Goal: Use online tool/utility: Use online tool/utility

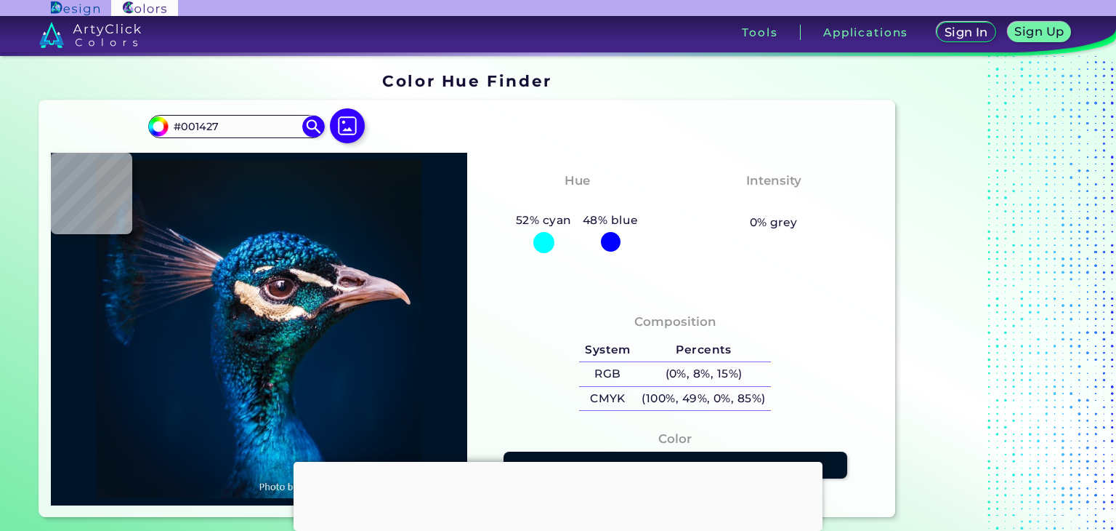
type input "#000000"
type input "#0f1618"
type input "#0F1618"
type input "#dbb99e"
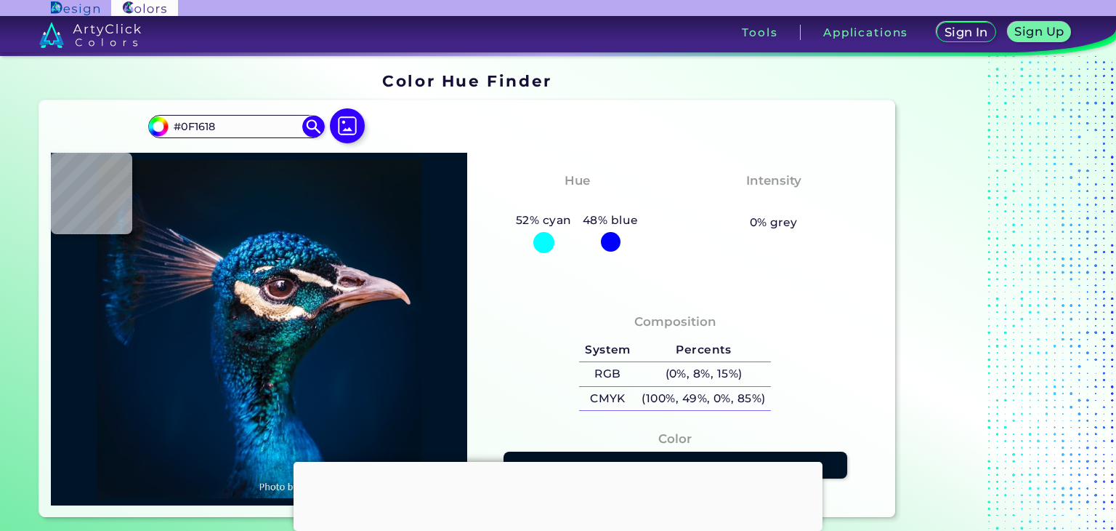
type input "#DBB99E"
type input "#555267"
type input "#7a4e50"
type input "#7A4E50"
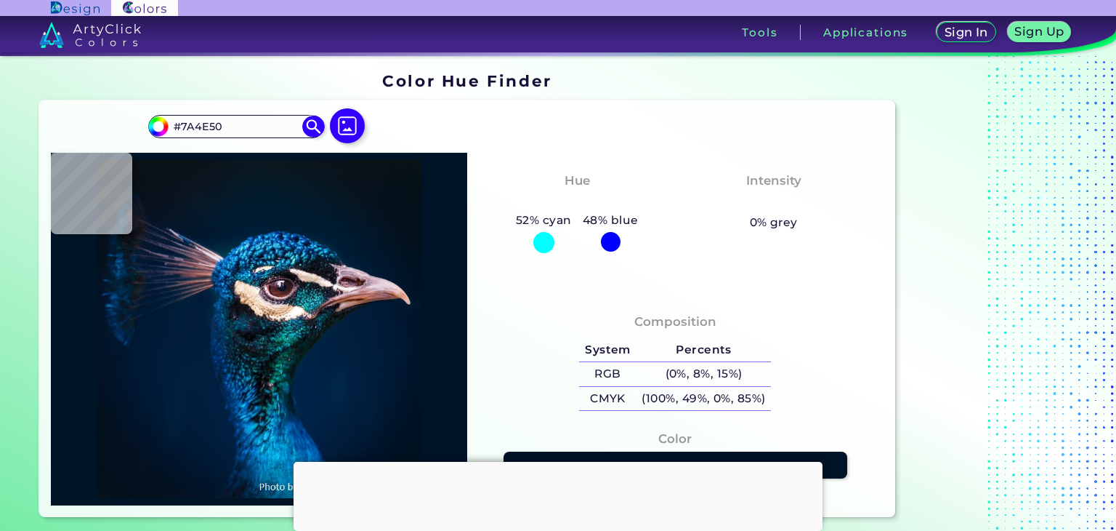
type input "#968292"
type input "#193d6e"
type input "#193D6E"
type input "#011b32"
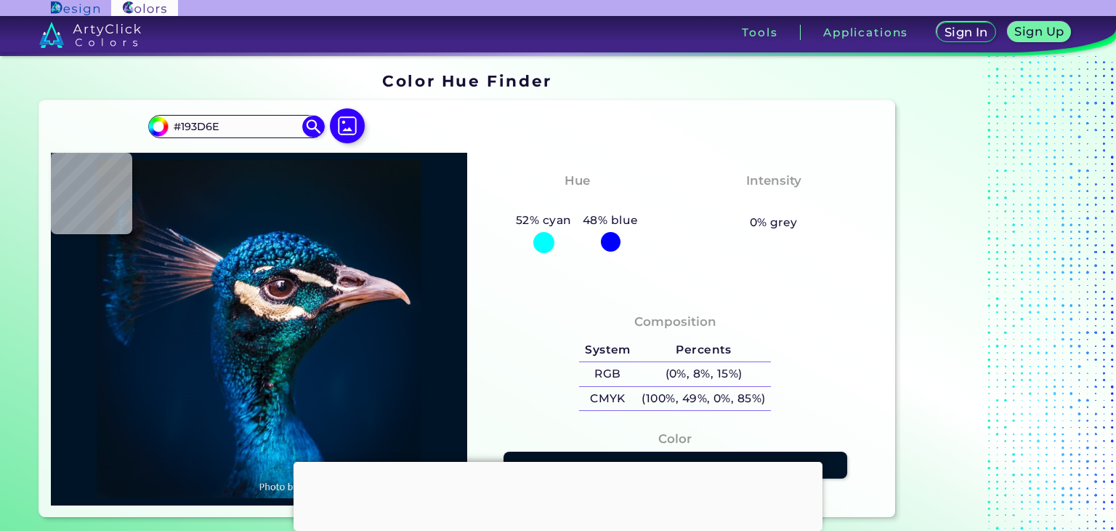
type input "#011B32"
type input "#021931"
type input "#02182b"
type input "#02182B"
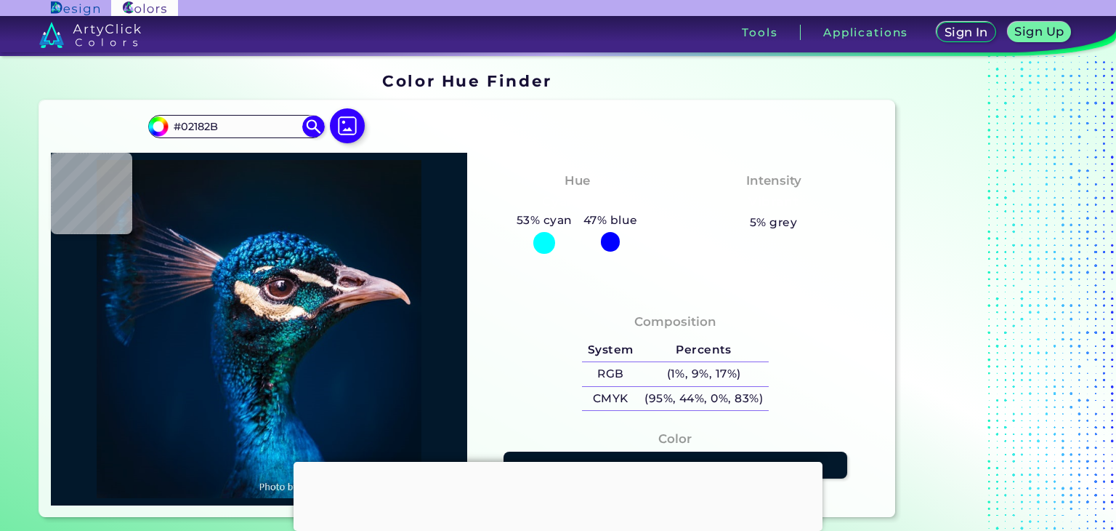
type input "#01172c"
type input "#01172C"
type input "#02172c"
type input "#02172C"
type input "#04162a"
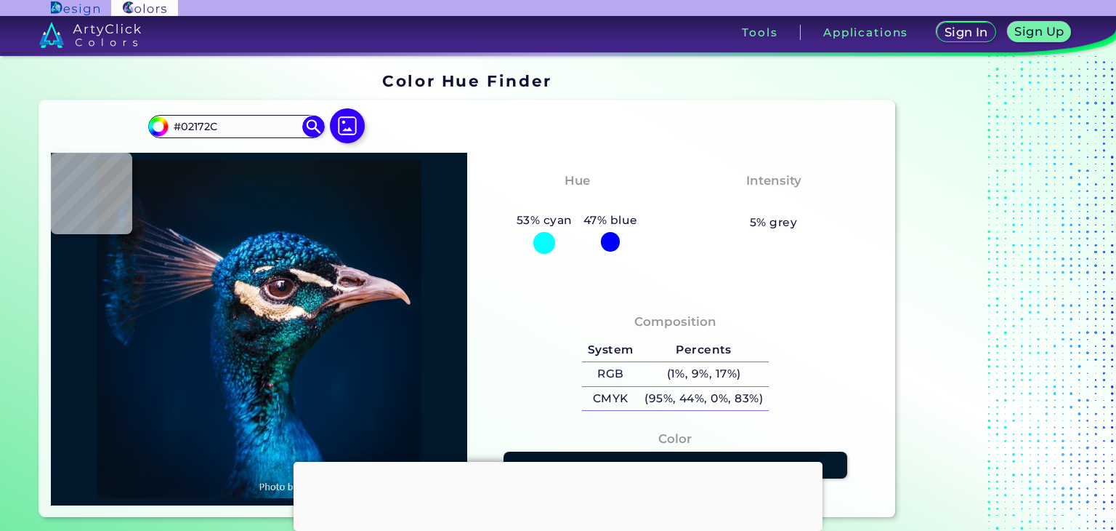
type input "#04162A"
type input "#061729"
type input "#06192a"
type input "#06192A"
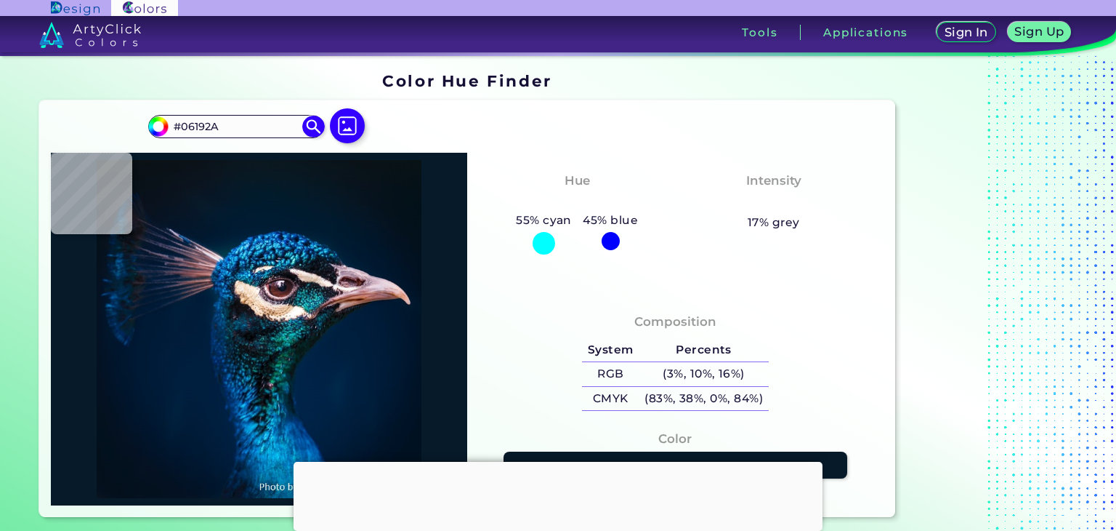
type input "#071a2a"
type input "#071A2A"
type input "#061727"
type input "#051826"
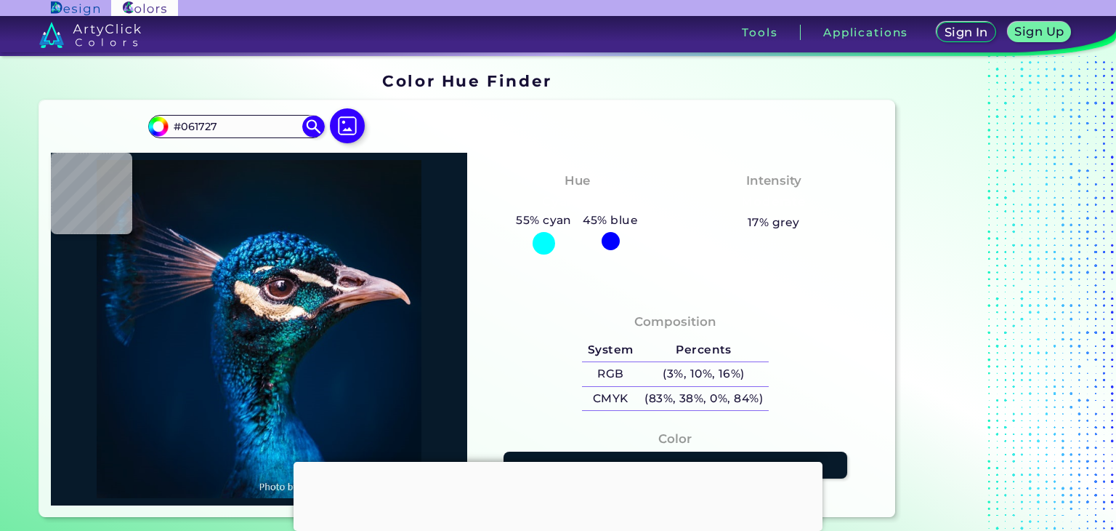
type input "#051826"
type input "#061826"
type input "#071724"
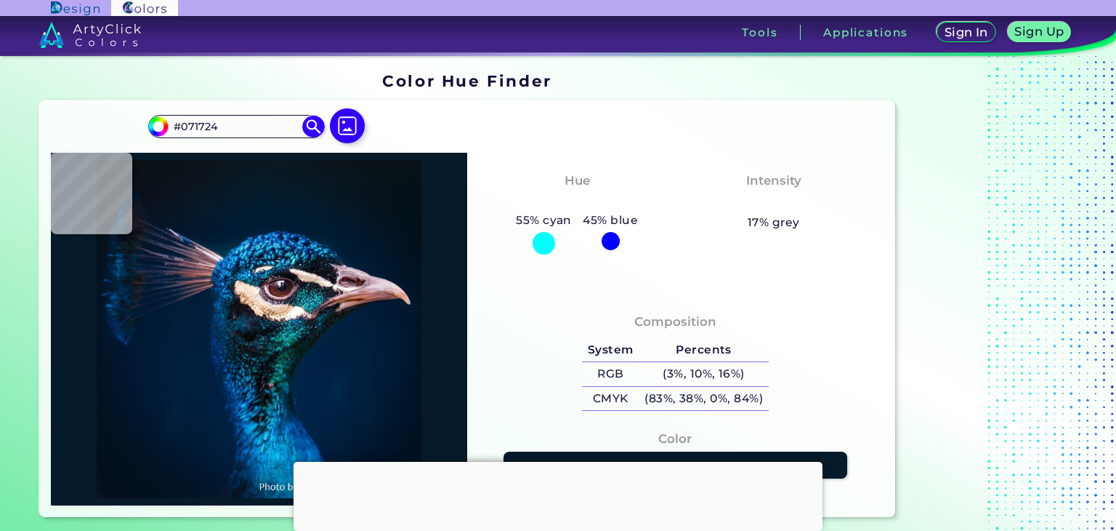
type input "#071822"
type input "#091622"
type input "#0a1621"
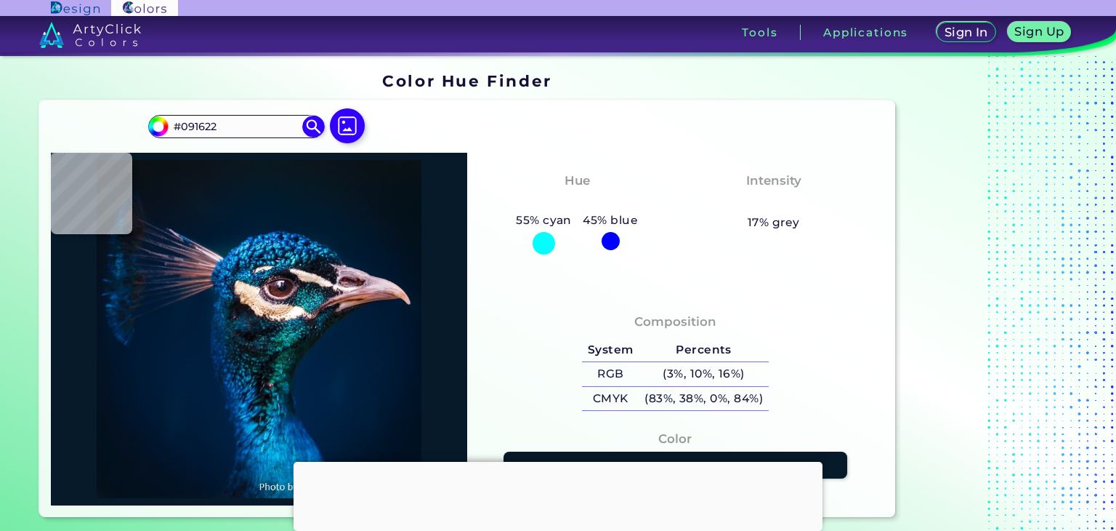
type input "#0A1621"
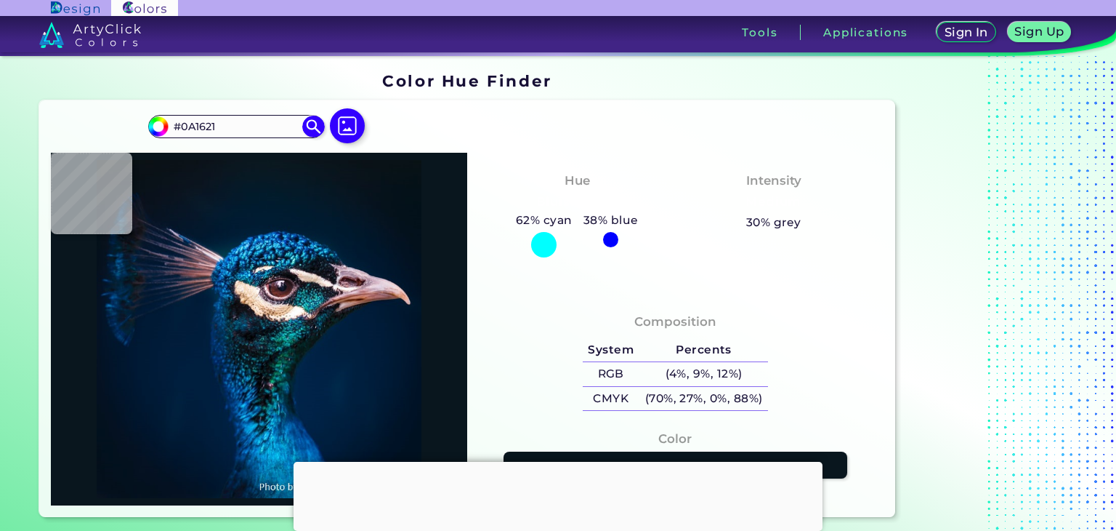
type input "#09161e"
type input "#09161E"
type input "#0a171f"
type input "#0A171F"
type input "#09181f"
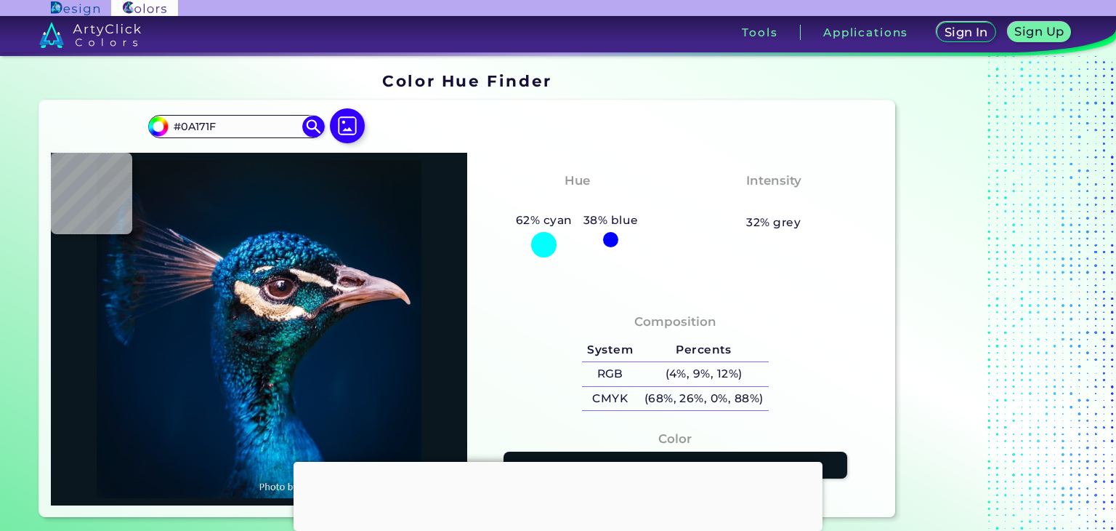
type input "#09181F"
type input "#081923"
type input "#071927"
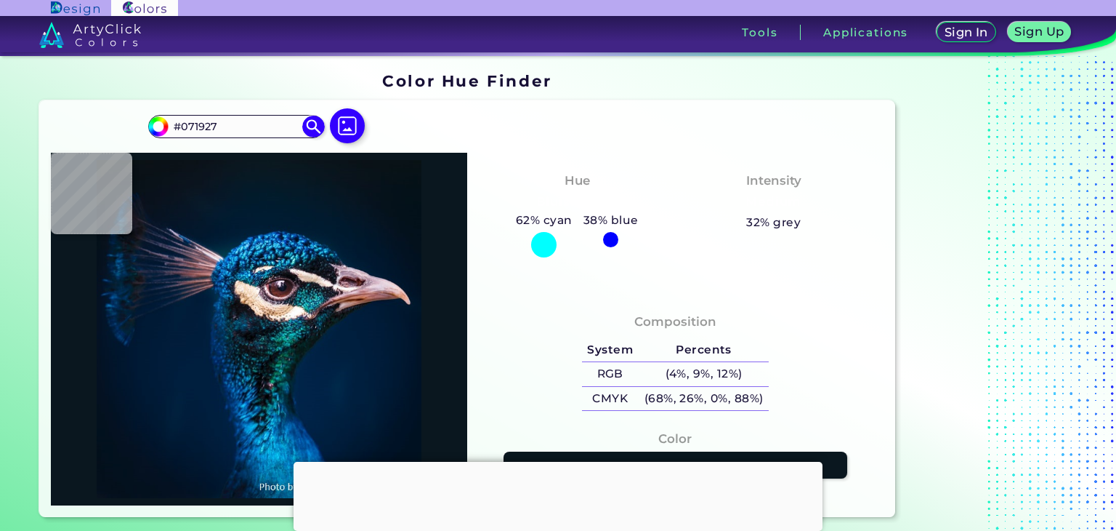
type input "#031a2a"
type input "#031A2A"
type input "#001b2e"
type input "#001B2E"
type input "#001c32"
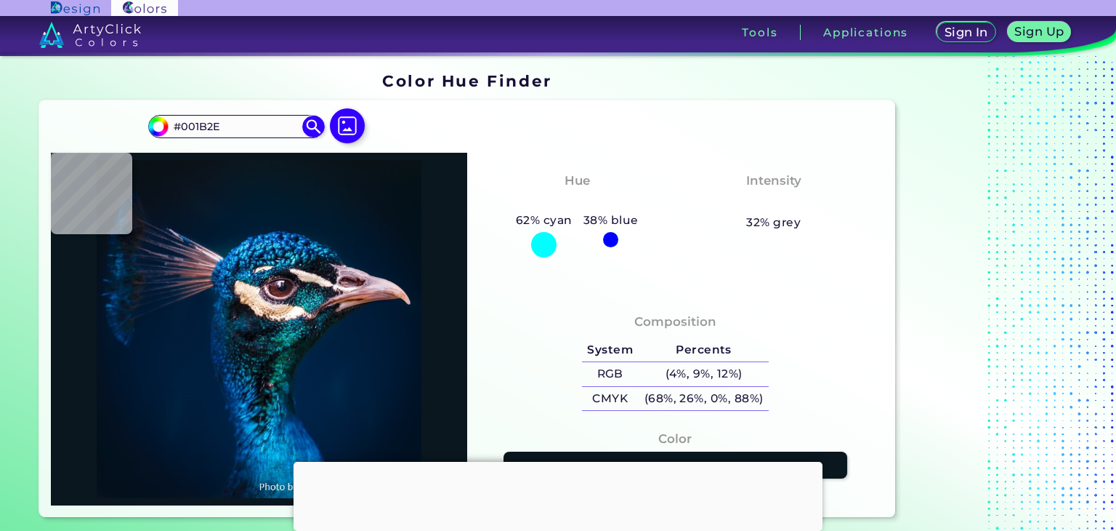
type input "#001C32"
type input "#1c89dd"
type input "#1C89DD"
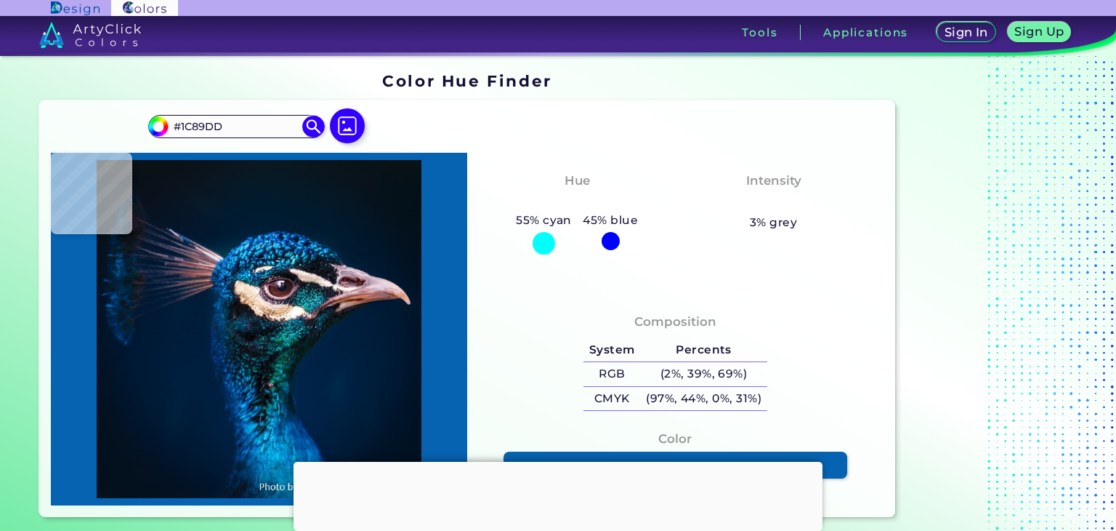
type input "#0663b1"
type input "#0663B1"
type input "#3b7c8f"
type input "#3B7C8F"
type input "#021420"
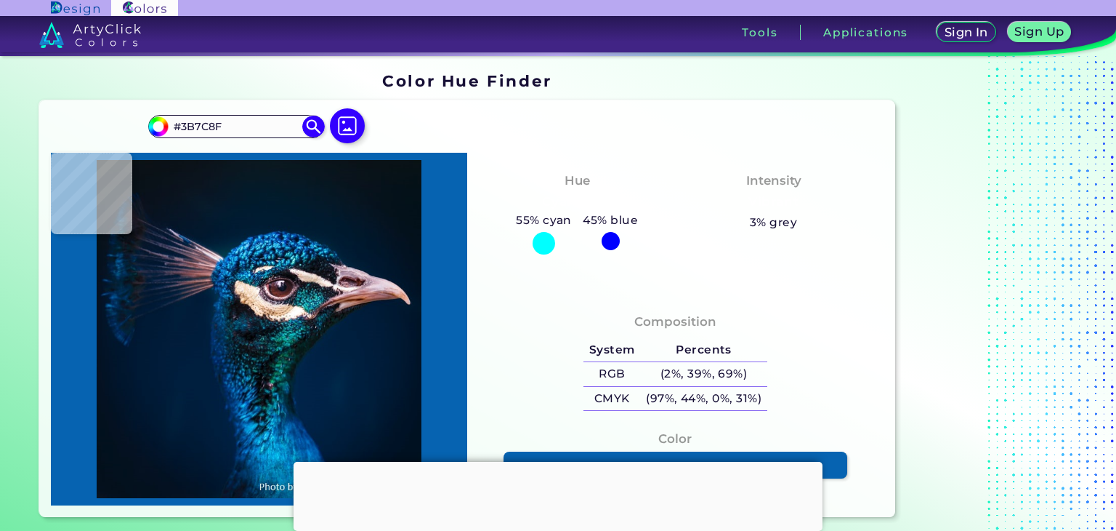
type input "#021420"
type input "#08121c"
type input "#08121C"
type input "#867c84"
type input "#867C84"
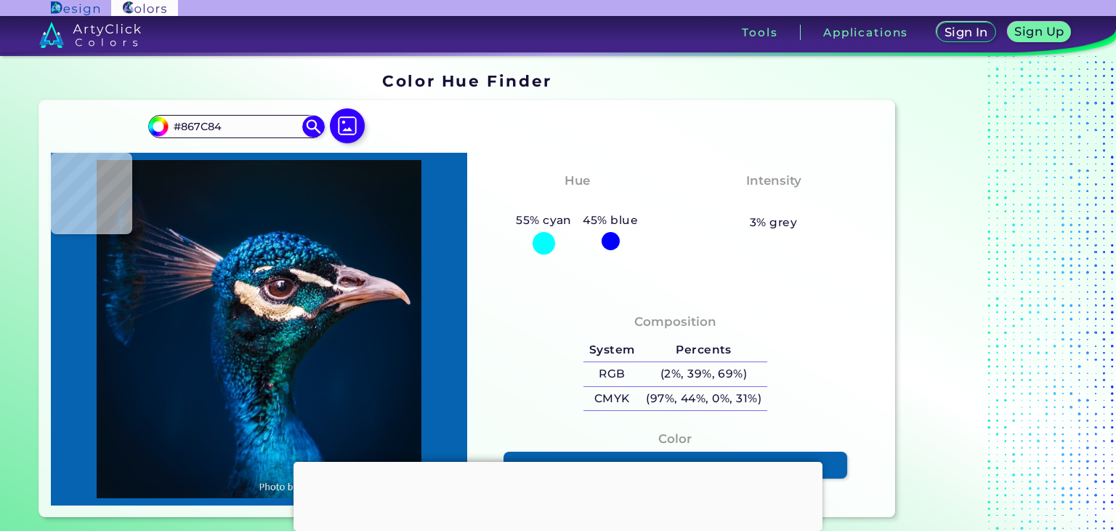
type input "#efe2da"
type input "#EFE2DA"
type input "#e3c8b4"
type input "#E3C8B4"
type input "#d9bfaa"
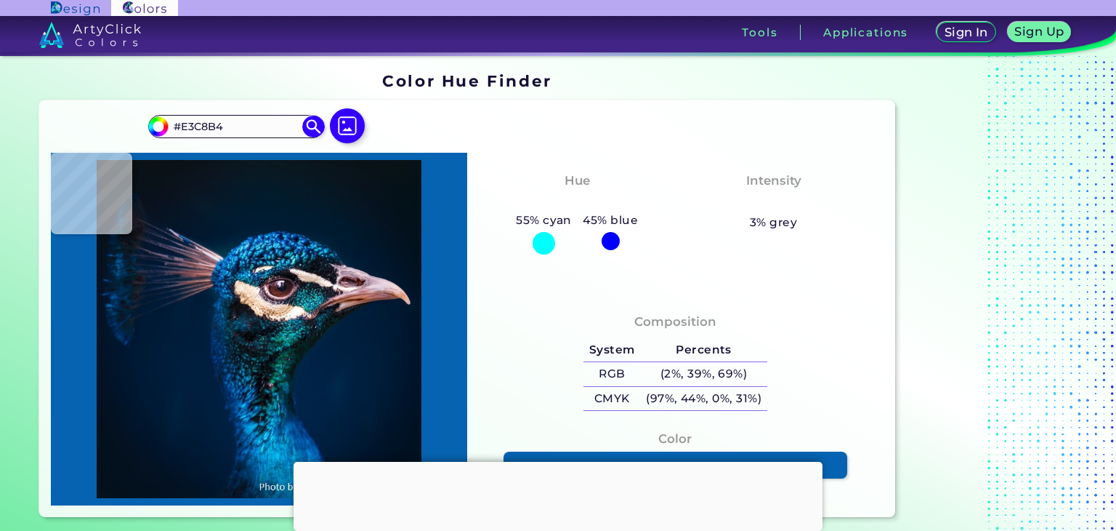
type input "#D9BFAA"
type input "#1d1722"
type input "#1D1722"
type input "#121524"
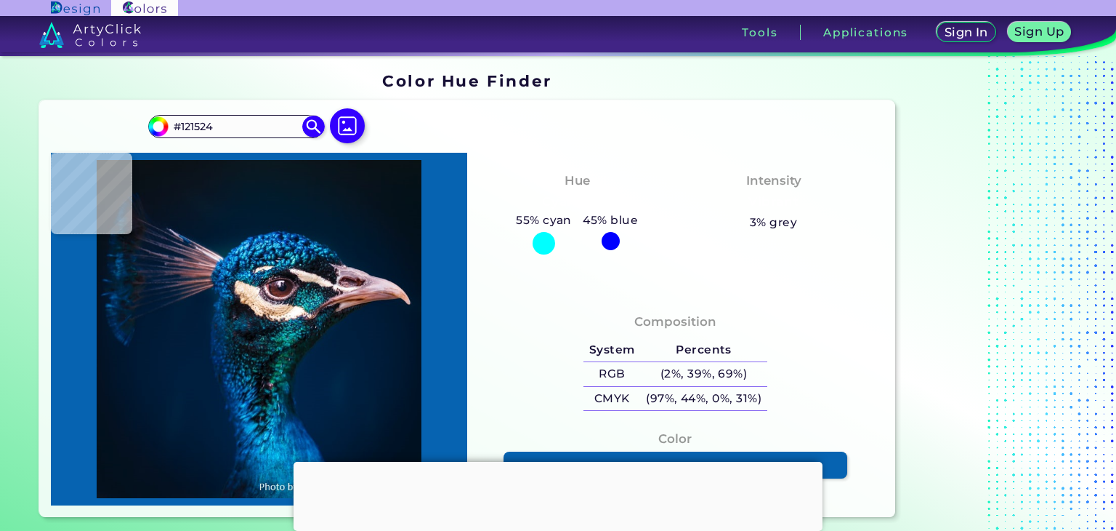
type input "#05282b"
type input "#05282B"
type input "#2c687a"
type input "#2C687A"
type input "#236570"
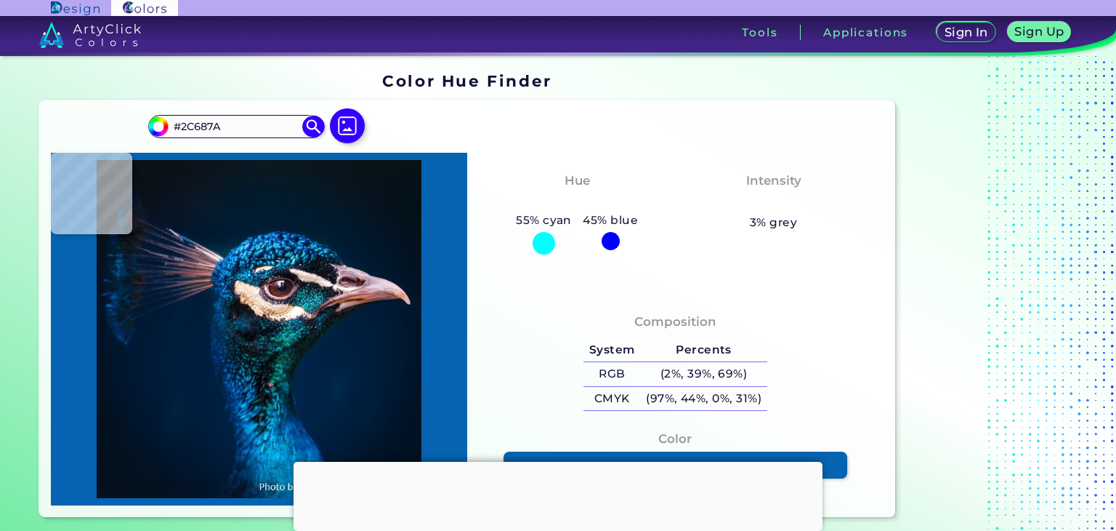
type input "#236570"
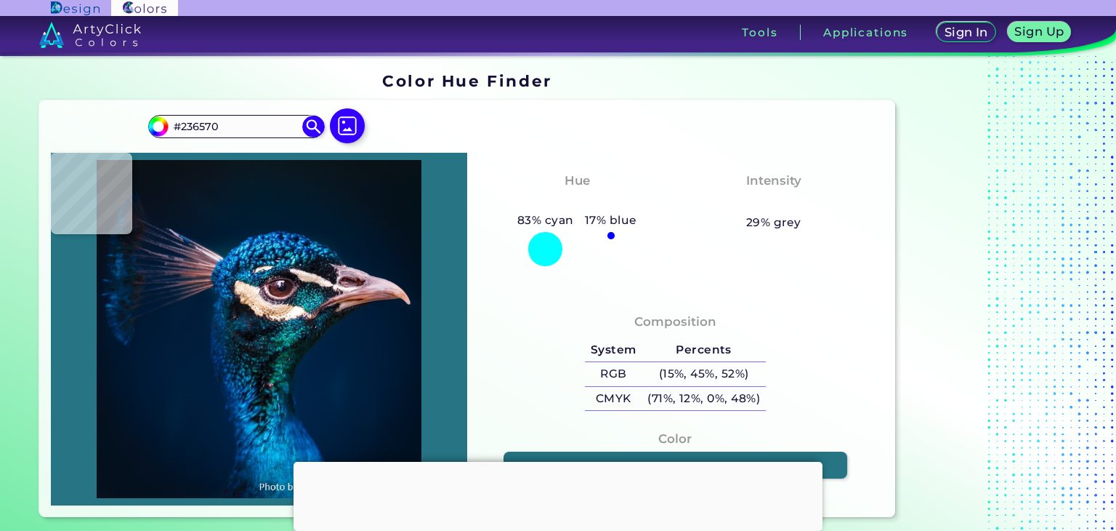
type input "#267484"
type input "#261a22"
type input "#261A22"
type input "#241b22"
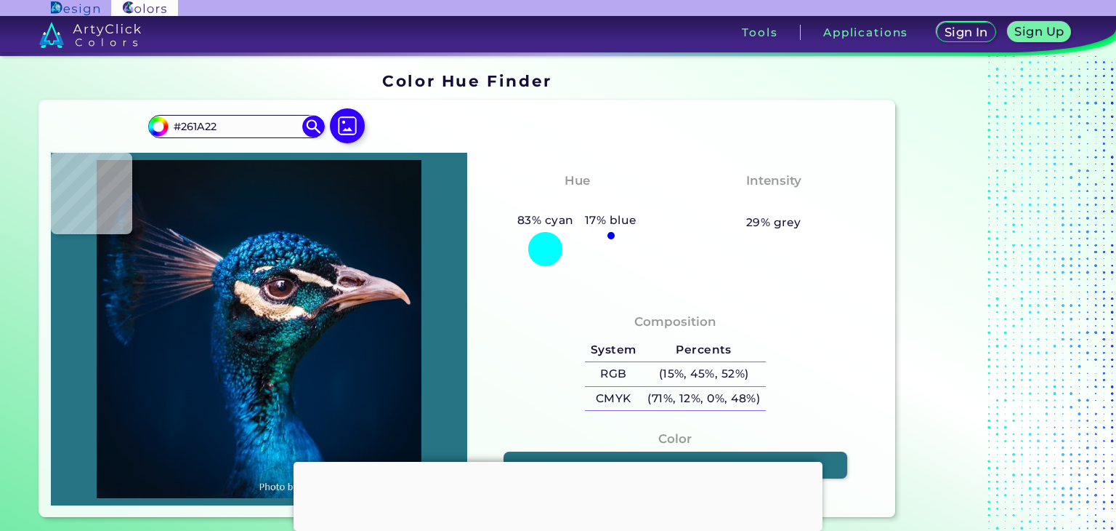
type input "#241B22"
type input "#534756"
type input "#9e818e"
type input "#9E818E"
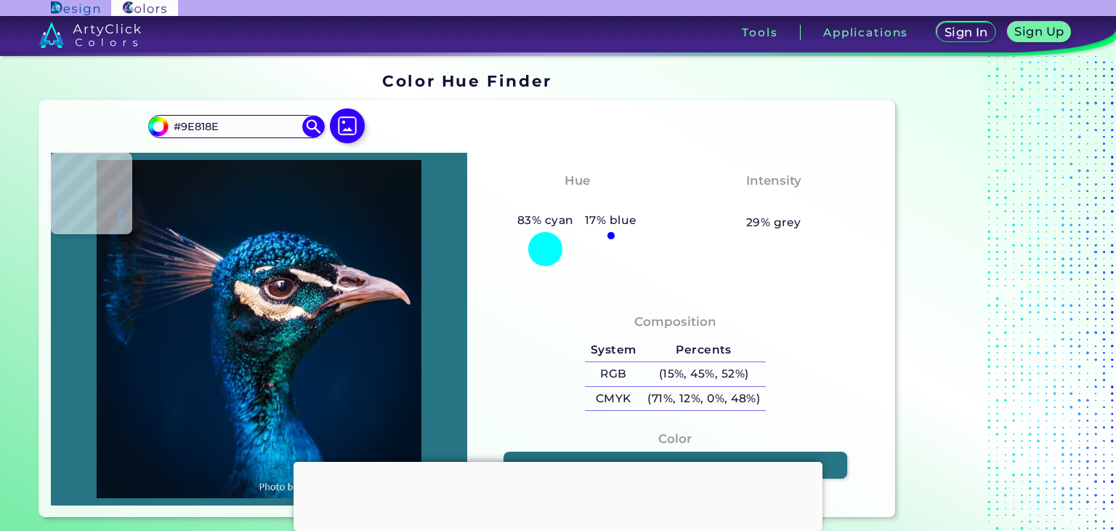
type input "#dab6bc"
type input "#DAB6BC"
type input "#ebcdd1"
type input "#EBCDD1"
type input "#bc929a"
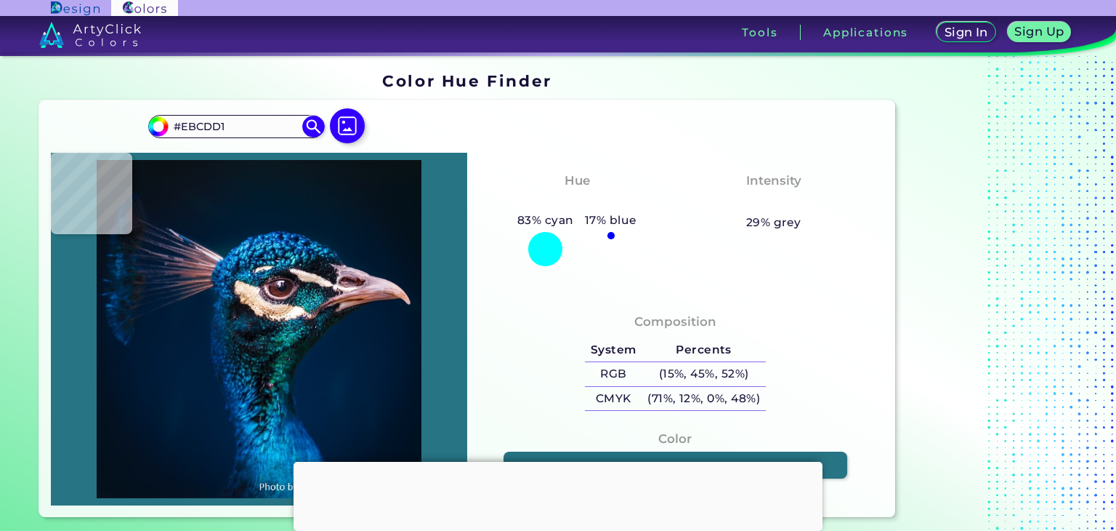
type input "#BC929A"
type input "#7f6d7e"
type input "#7F6D7E"
type input "#83768a"
type input "#83768A"
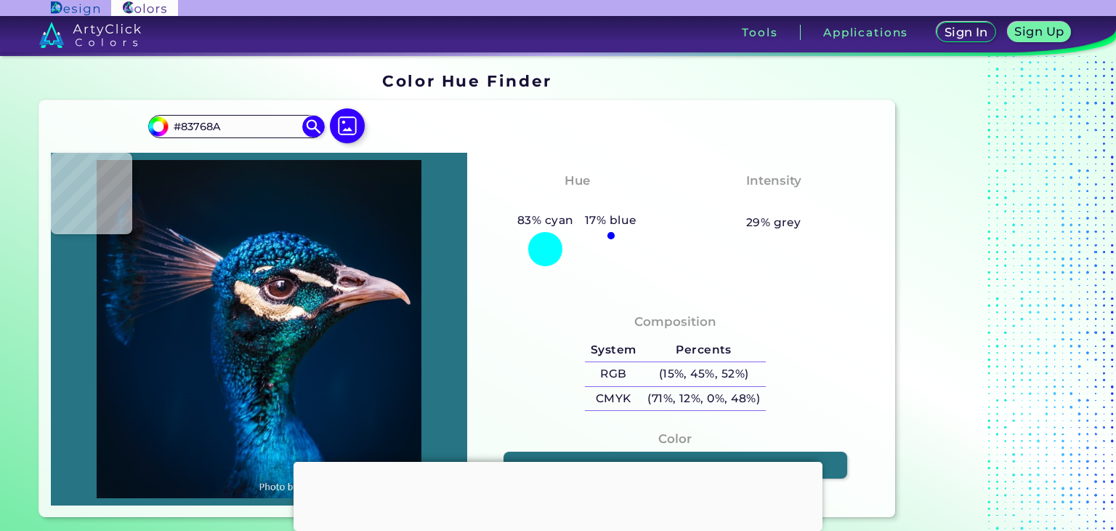
type input "#fff0e0"
type input "#FFF0E0"
type input "#ddb292"
type input "#DDB292"
type input "#ebcda9"
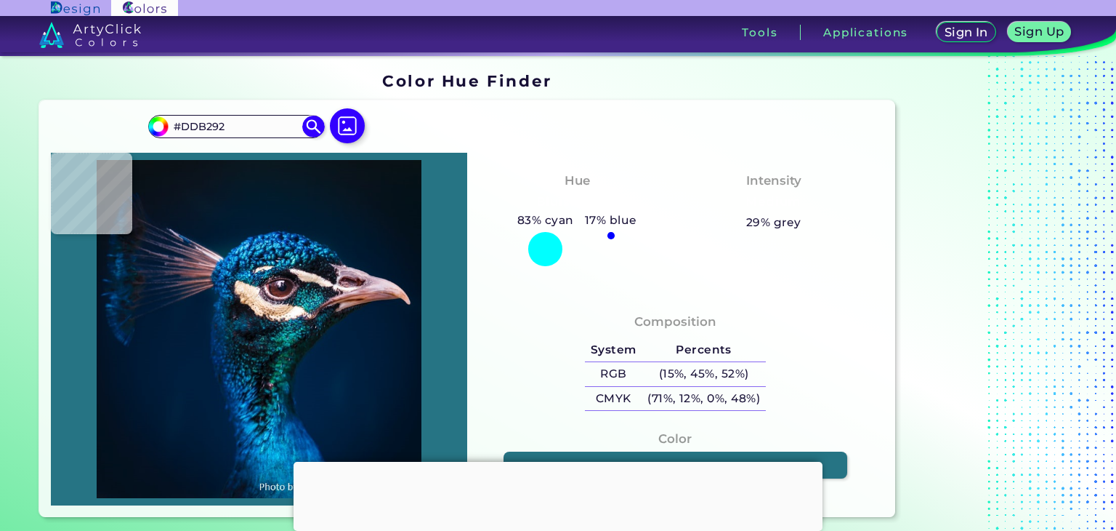
type input "#EBCDA9"
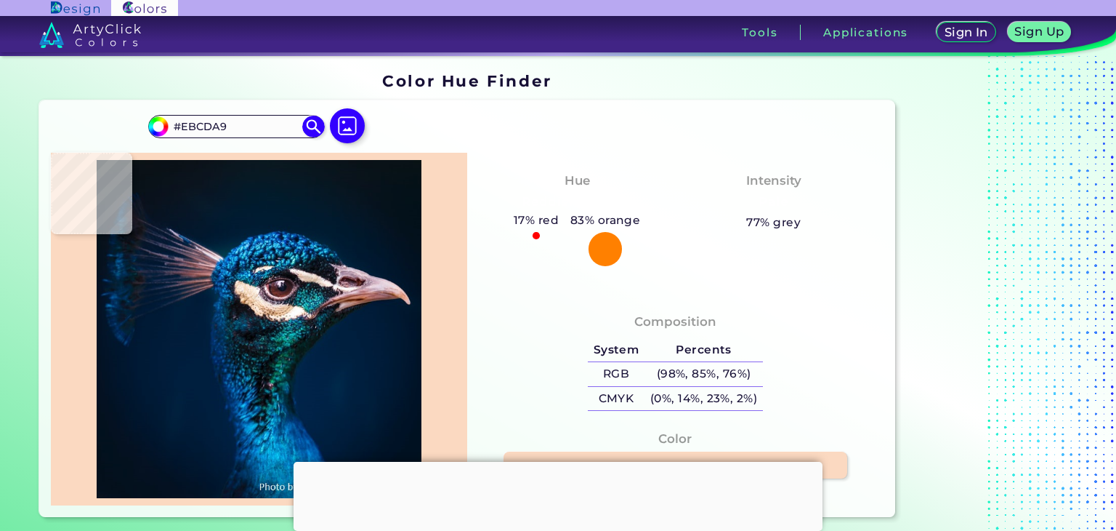
type input "#fbd9c1"
type input "#FBD9C1"
type input "#150c0f"
type input "#150C0F"
type input "#0e161f"
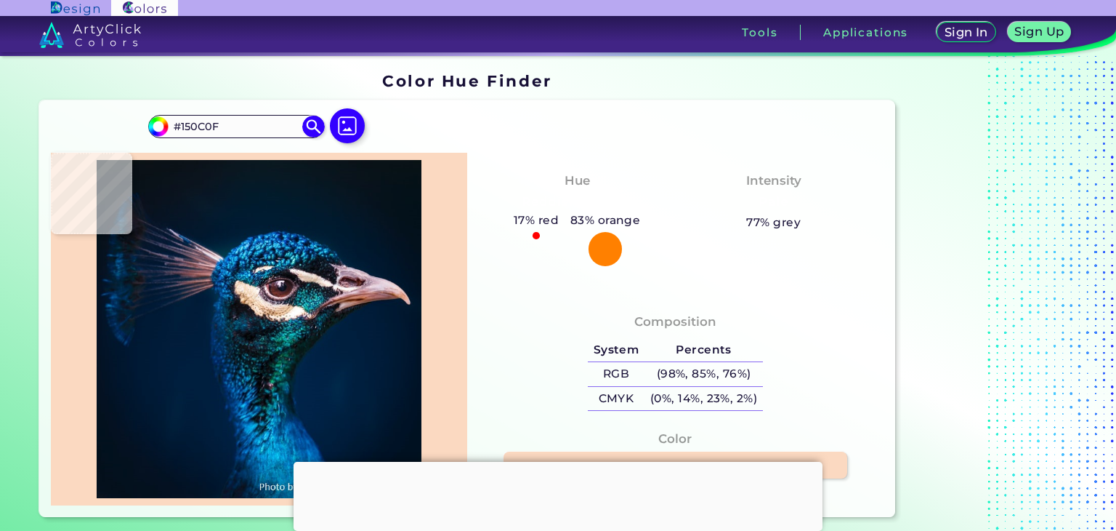
type input "#0E161F"
type input "#111e28"
type input "#111E28"
type input "#0f1f2c"
type input "#0F1F2C"
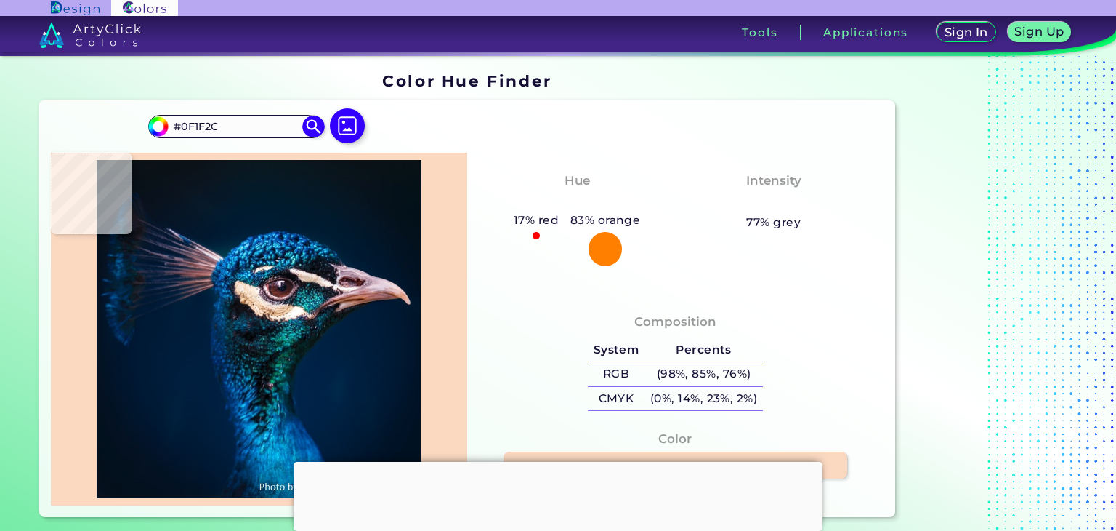
type input "#071f2c"
type input "#071F2C"
type input "#0d1620"
type input "#0D1620"
type input "#0f1620"
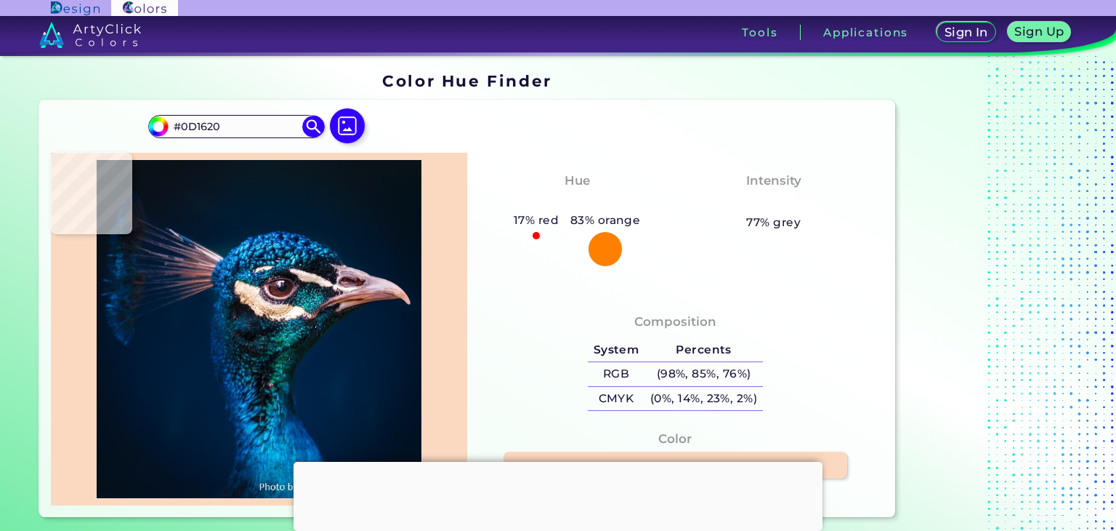
type input "#0F1620"
type input "#0c0f17"
type input "#0C0F17"
type input "#656177"
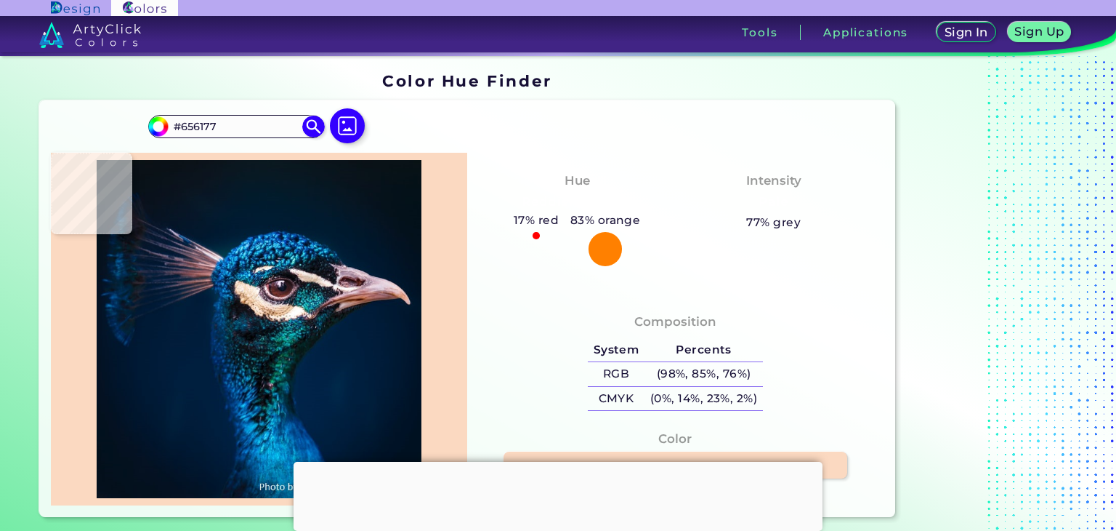
type input "#041721"
type input "#001828"
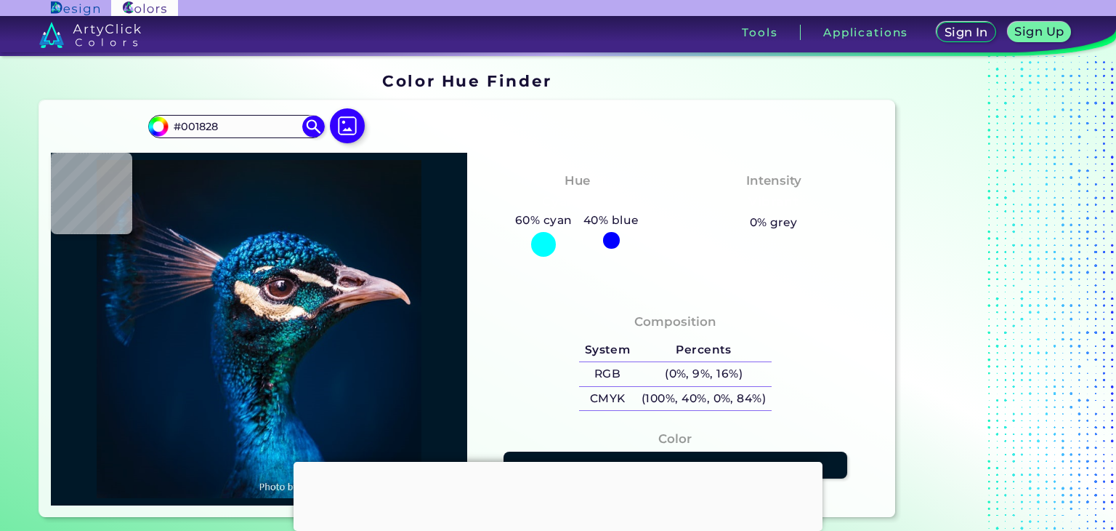
type input "#002337"
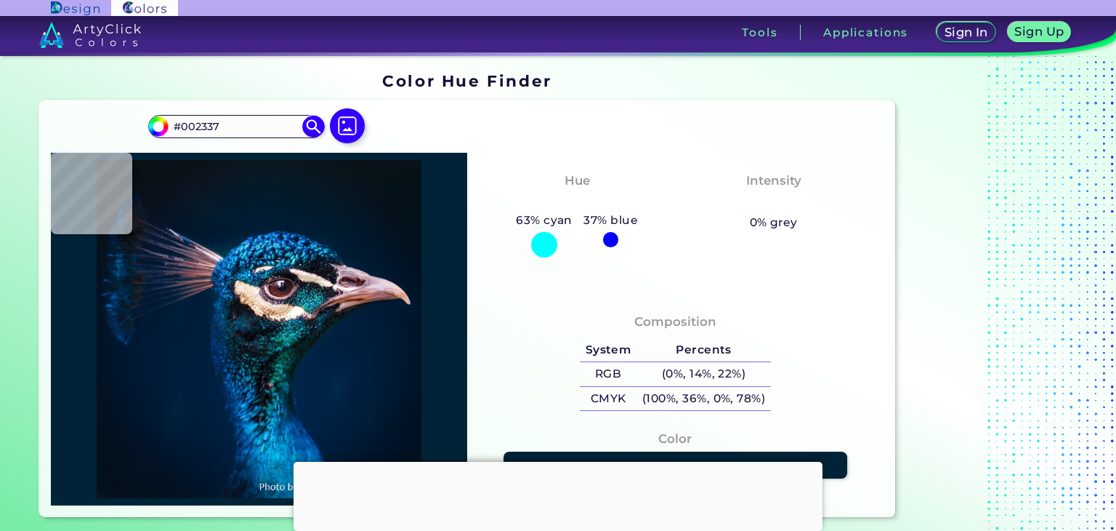
type input "#002e45"
type input "#002E45"
type input "#002c42"
type input "#002C42"
type input "#197a90"
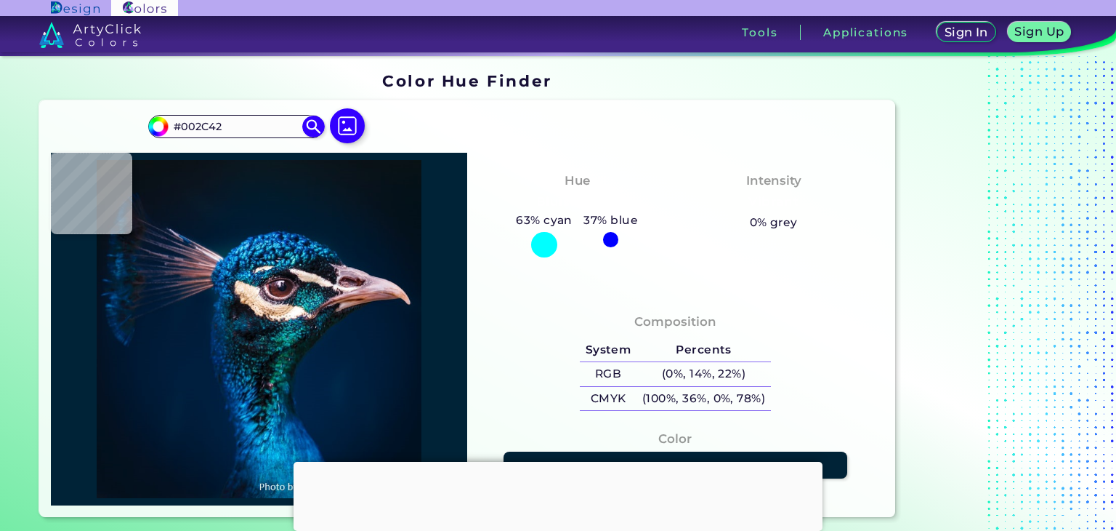
type input "#197A90"
type input "#03324a"
type input "#03324A"
type input "#092239"
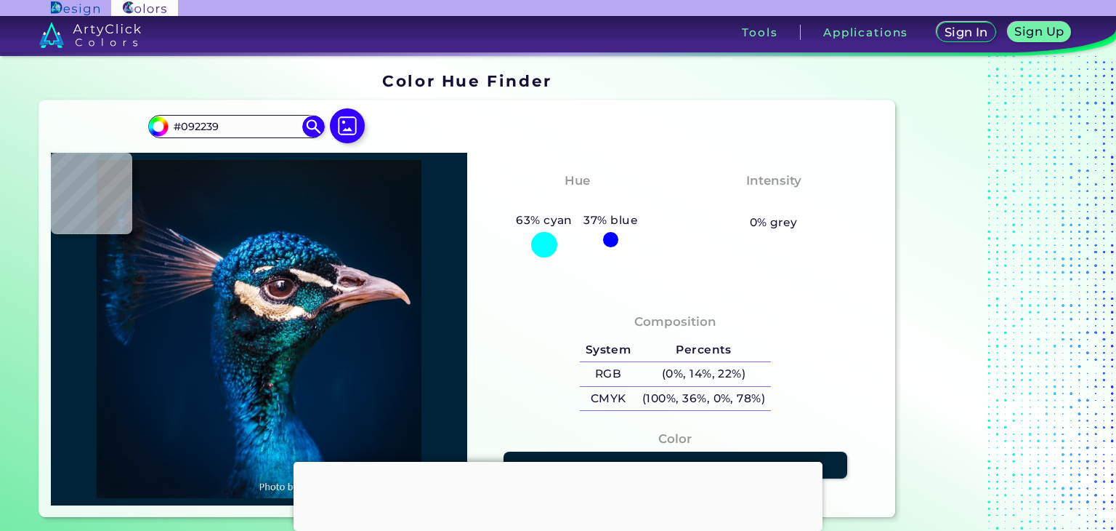
type input "#0a0f18"
type input "#0A0F18"
type input "#000811"
type input "#071118"
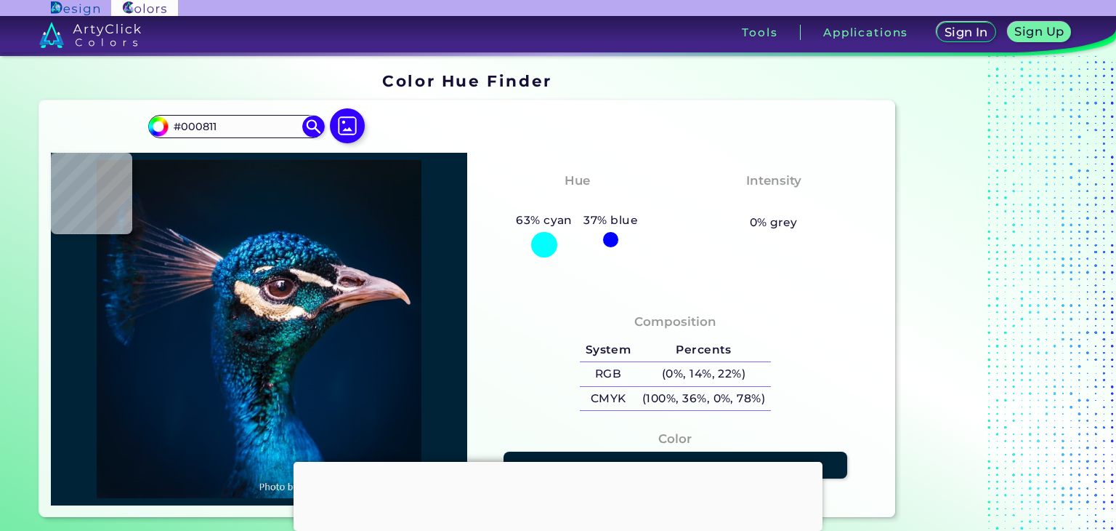
type input "#071118"
type input "#0d2030"
type input "#0D2030"
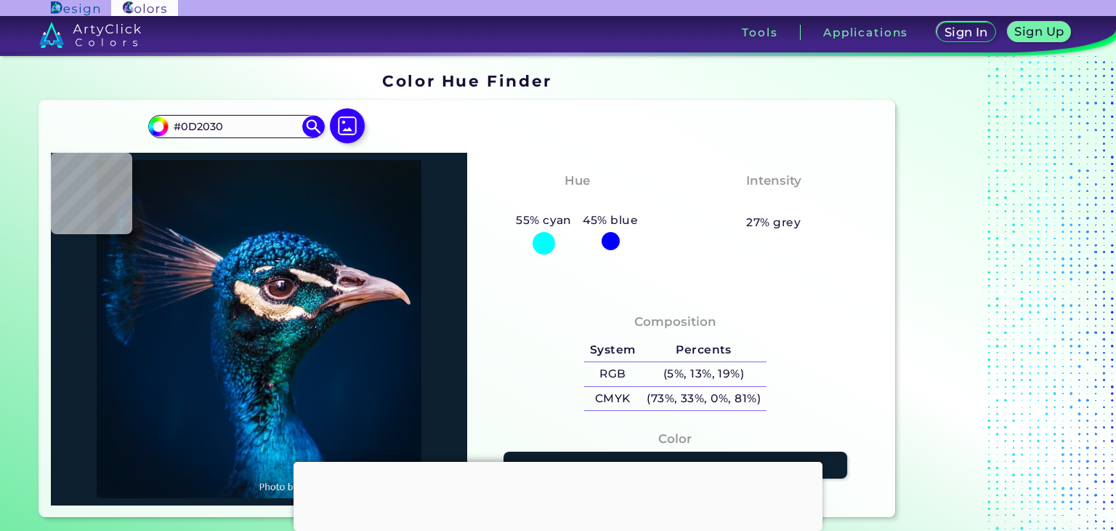
type input "#11283d"
type input "#11283D"
type input "#145364"
type input "#05212b"
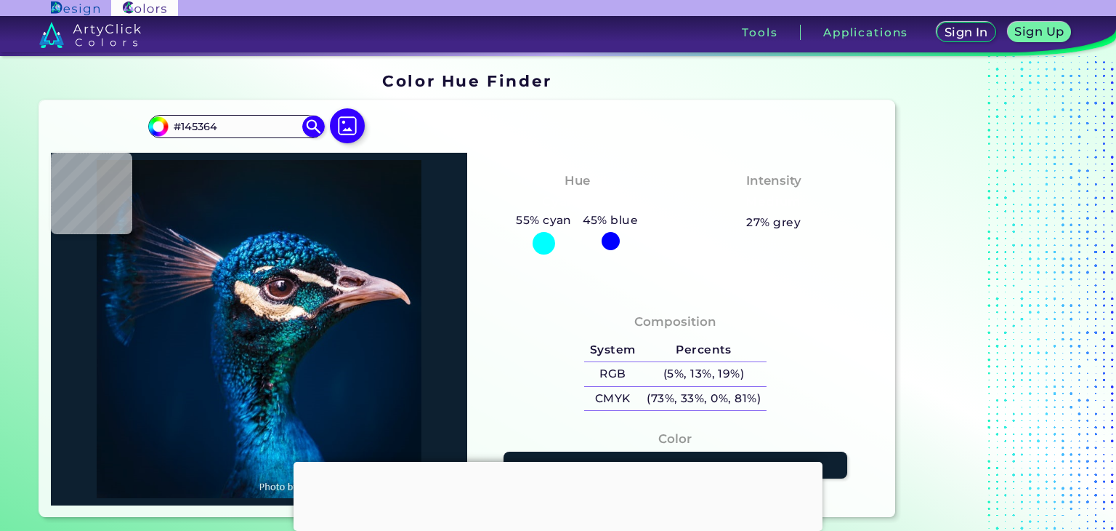
type input "#05212B"
type input "#0b2331"
type input "#0B2331"
type input "#15111a"
type input "#15111A"
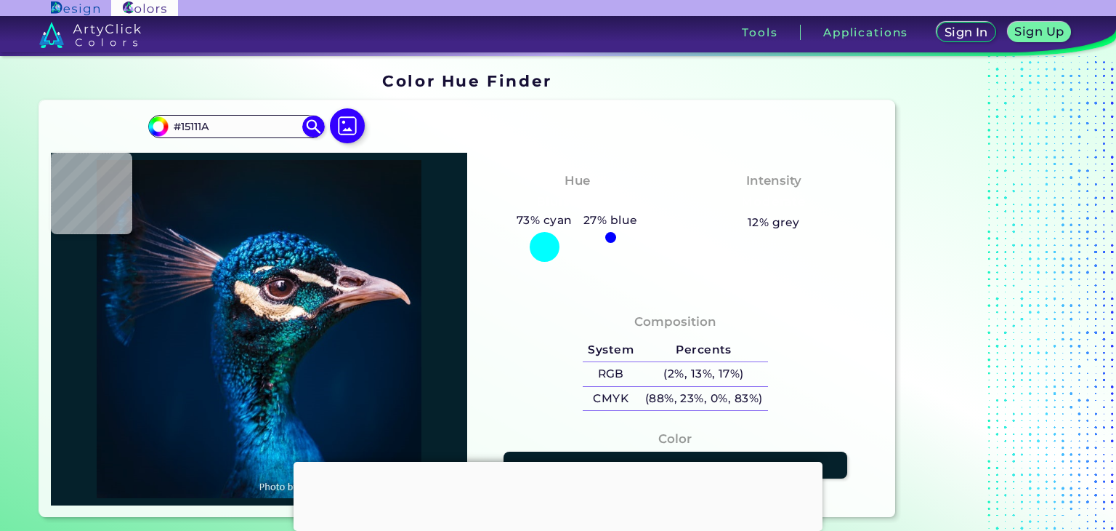
type input "#151218"
type input "#141f28"
type input "#141F28"
type input "#080b10"
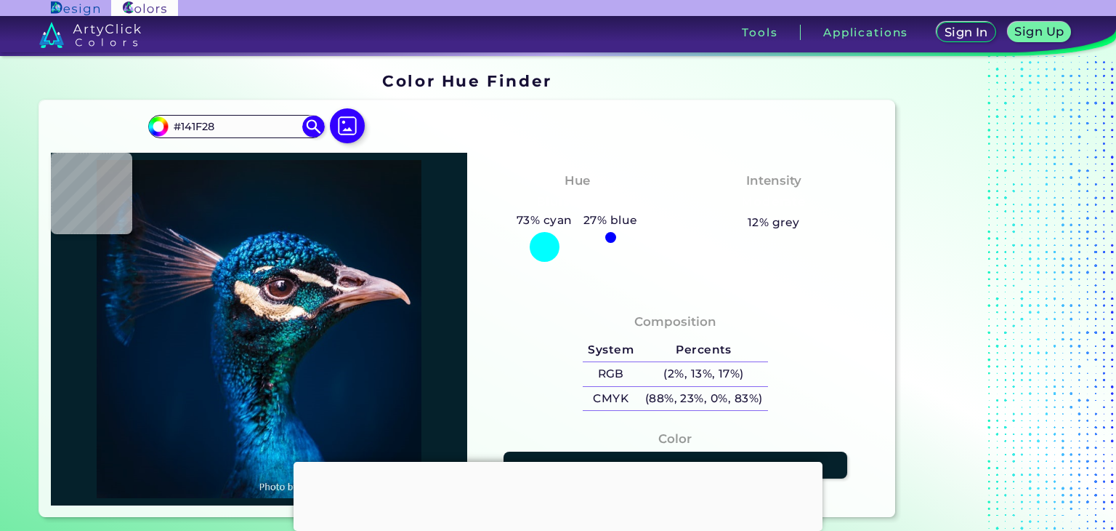
type input "#080B10"
type input "#083040"
type input "#101b29"
type input "#101B29"
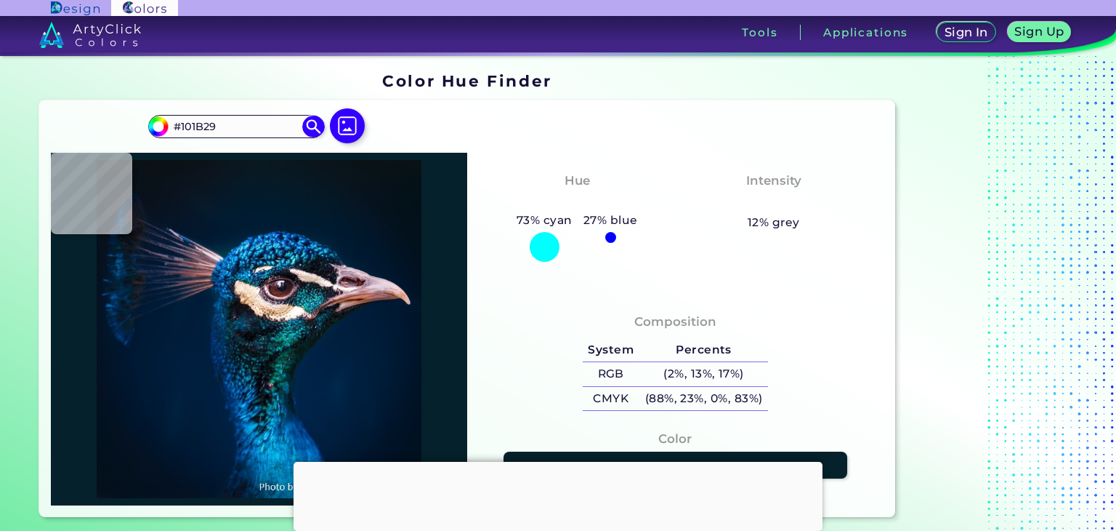
type input "#122b34"
type input "#122B34"
type input "#05131a"
type input "#05131A"
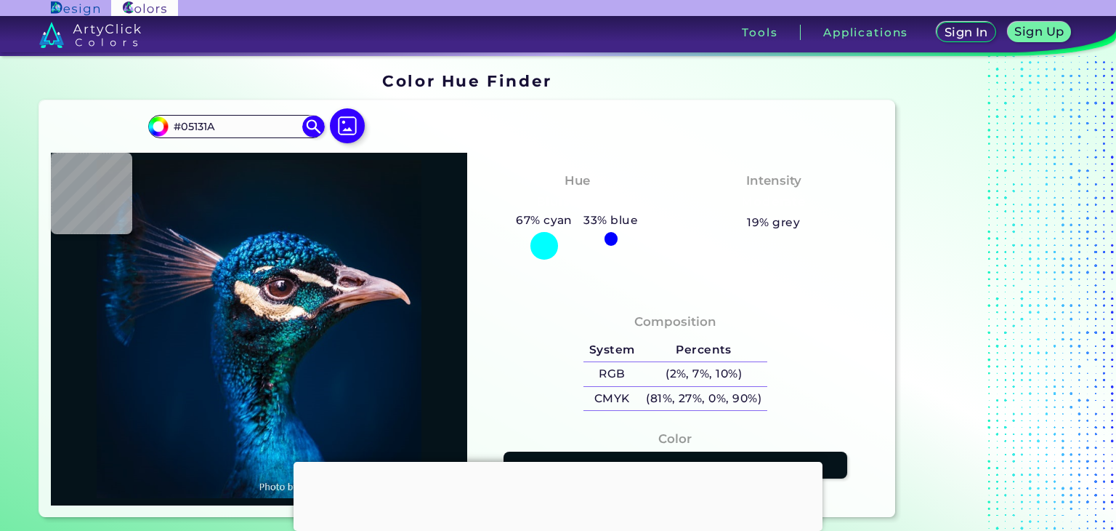
type input "#071c22"
type input "#071C22"
type input "#010a13"
type input "#010A13"
type input "#041c29"
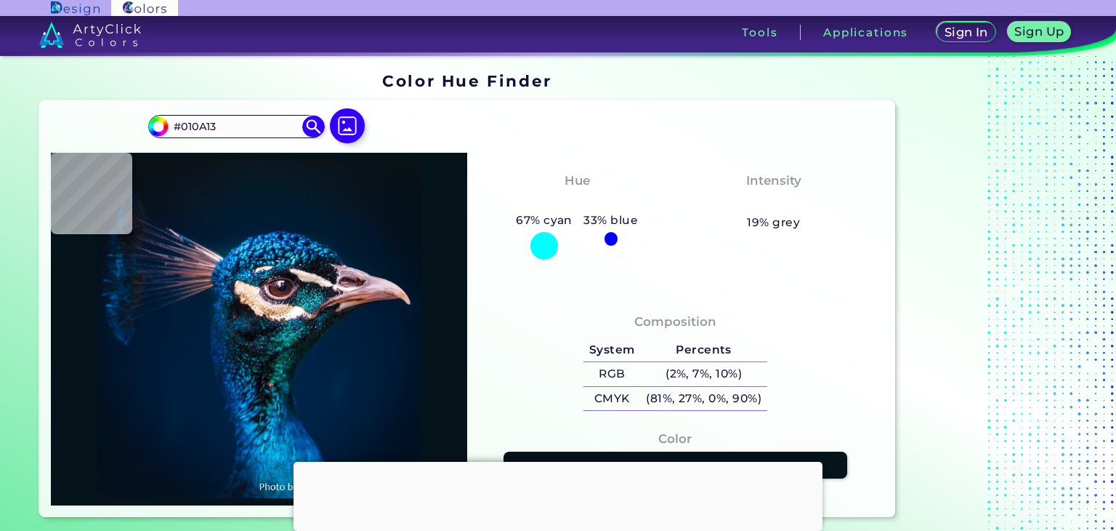
type input "#041C29"
type input "#022536"
type input "#14445c"
type input "#14445C"
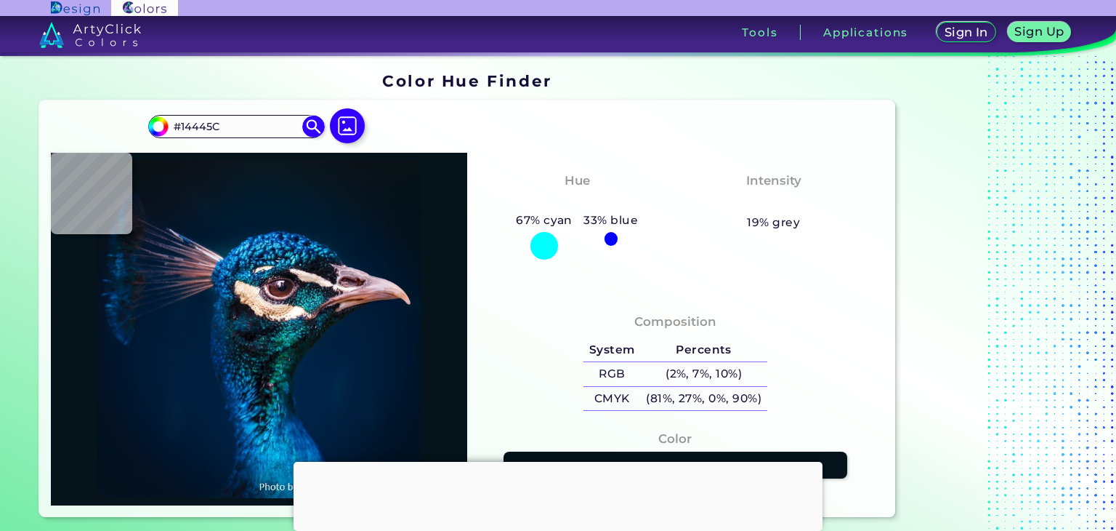
type input "#012635"
type input "#317079"
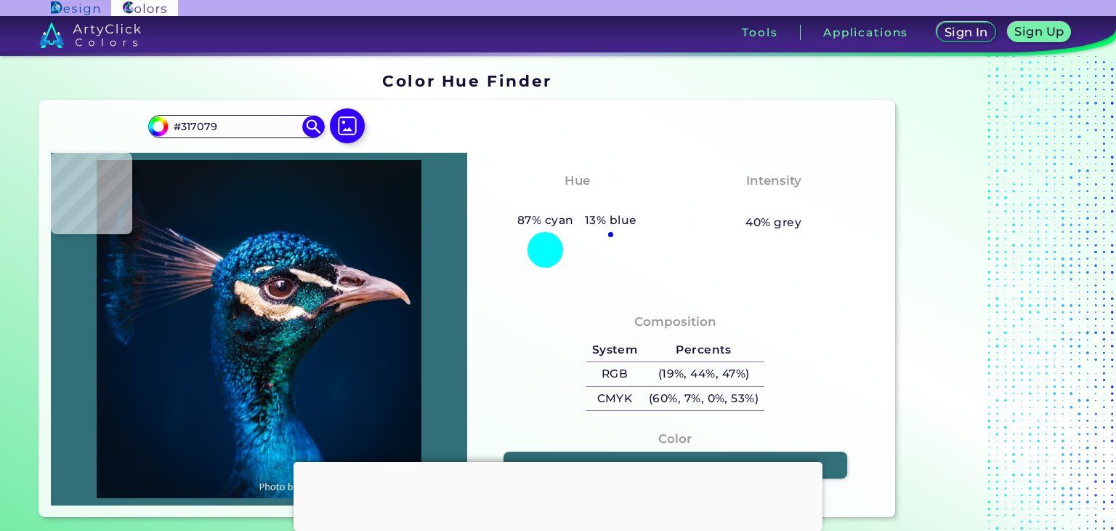
type input "#0b3f4b"
type input "#0B3F4B"
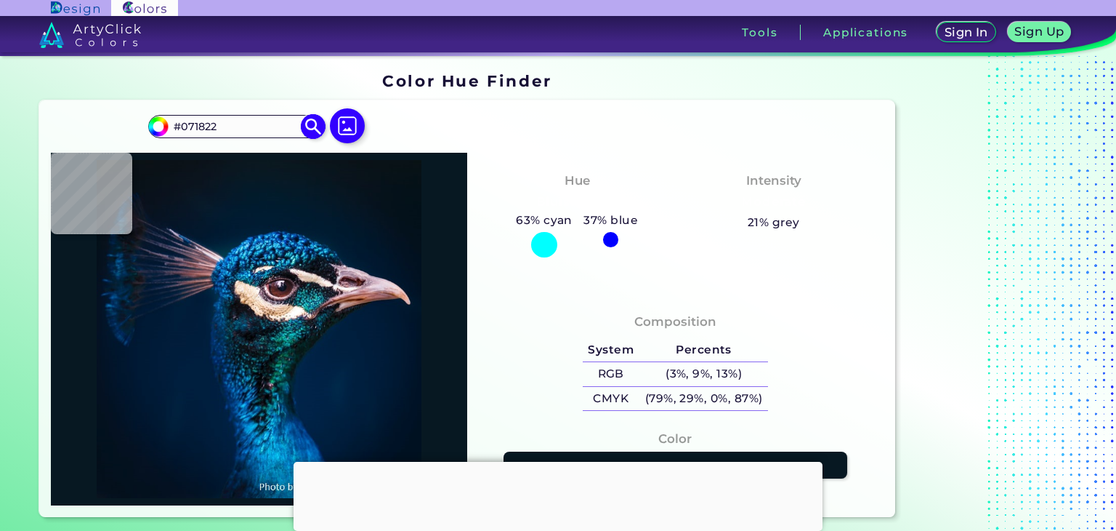
drag, startPoint x: 231, startPoint y: 126, endPoint x: 148, endPoint y: 126, distance: 82.8
click at [148, 126] on div "#071822 #071822 Acadia ◉ Acid Green ◉ Aero Blue ◉ Alabaster ◉ Albescent White ◉…" at bounding box center [236, 126] width 176 height 23
paste input "076"
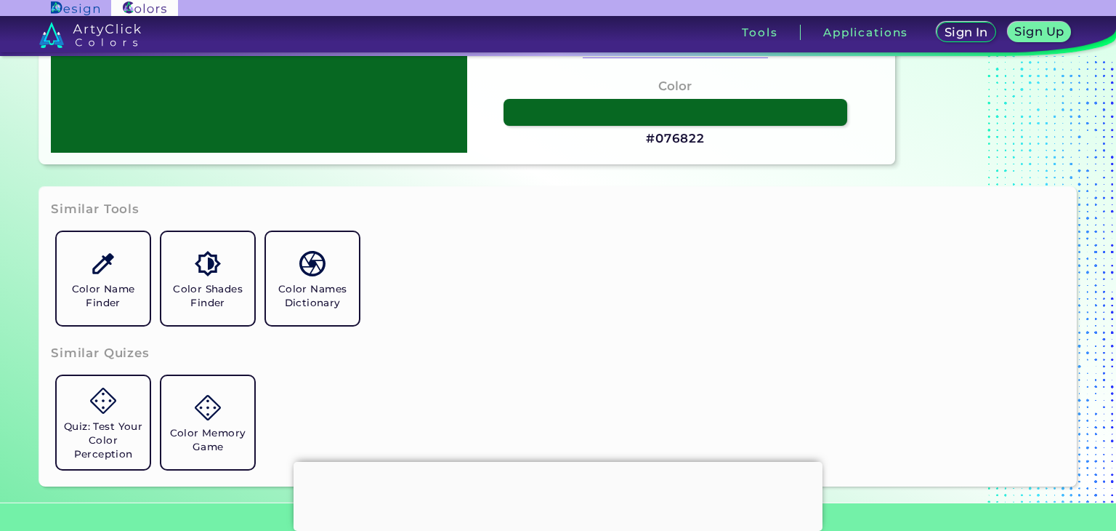
scroll to position [363, 0]
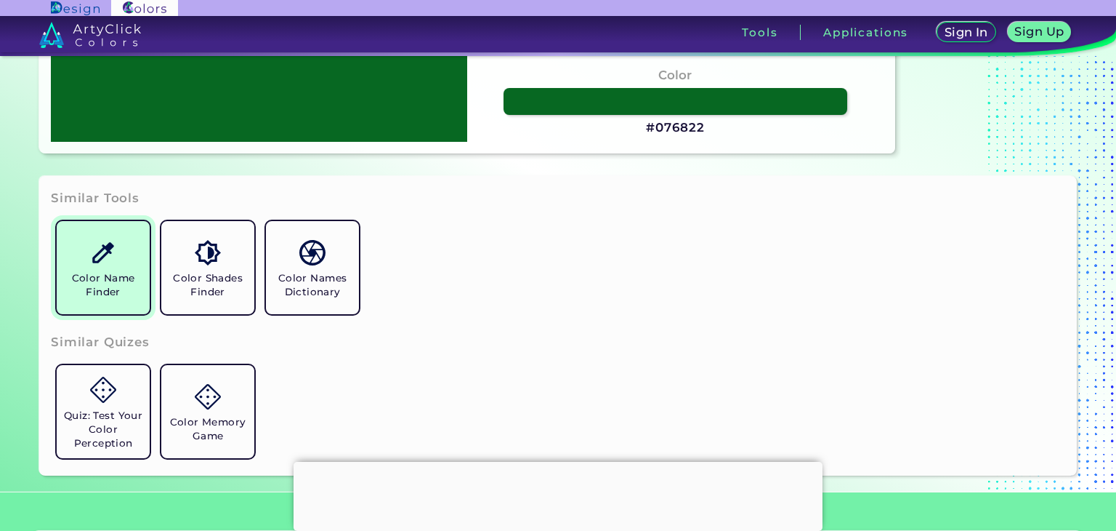
click at [114, 257] on img at bounding box center [102, 252] width 25 height 25
